Goal: Task Accomplishment & Management: Manage account settings

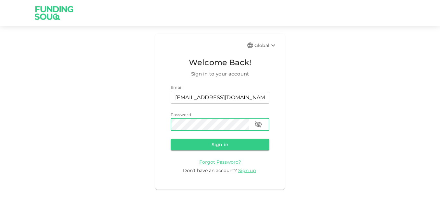
click at [171, 139] on button "Sign in" at bounding box center [220, 145] width 99 height 12
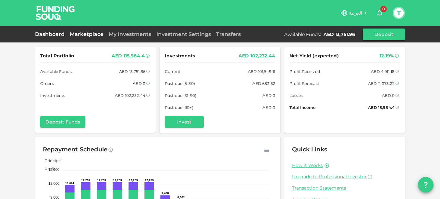
click at [83, 35] on link "Marketplace" at bounding box center [86, 34] width 39 height 6
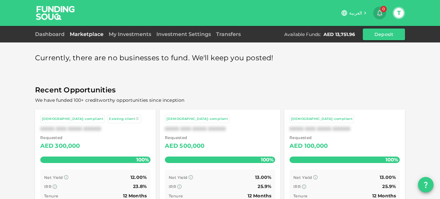
click at [380, 11] on icon "button" at bounding box center [379, 13] width 5 height 6
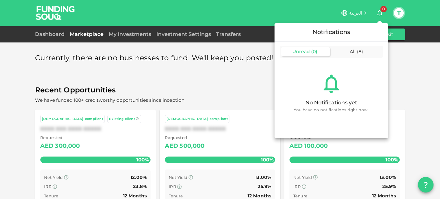
click at [11, 102] on div at bounding box center [220, 99] width 440 height 199
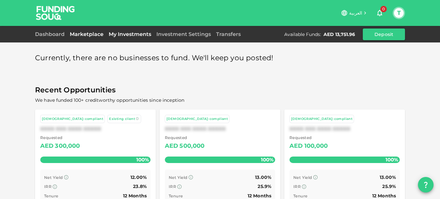
click at [130, 32] on link "My Investments" at bounding box center [130, 34] width 48 height 6
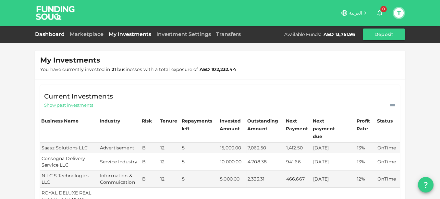
click at [57, 34] on link "Dashboard" at bounding box center [51, 34] width 32 height 6
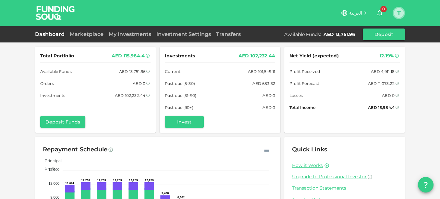
click at [399, 11] on button "T" at bounding box center [399, 13] width 10 height 10
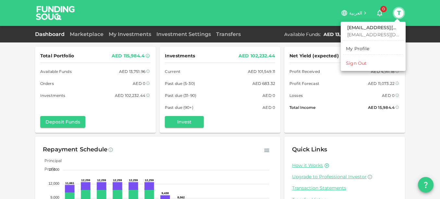
click at [360, 63] on div "Sign Out" at bounding box center [356, 63] width 21 height 6
